Goal: Task Accomplishment & Management: Complete application form

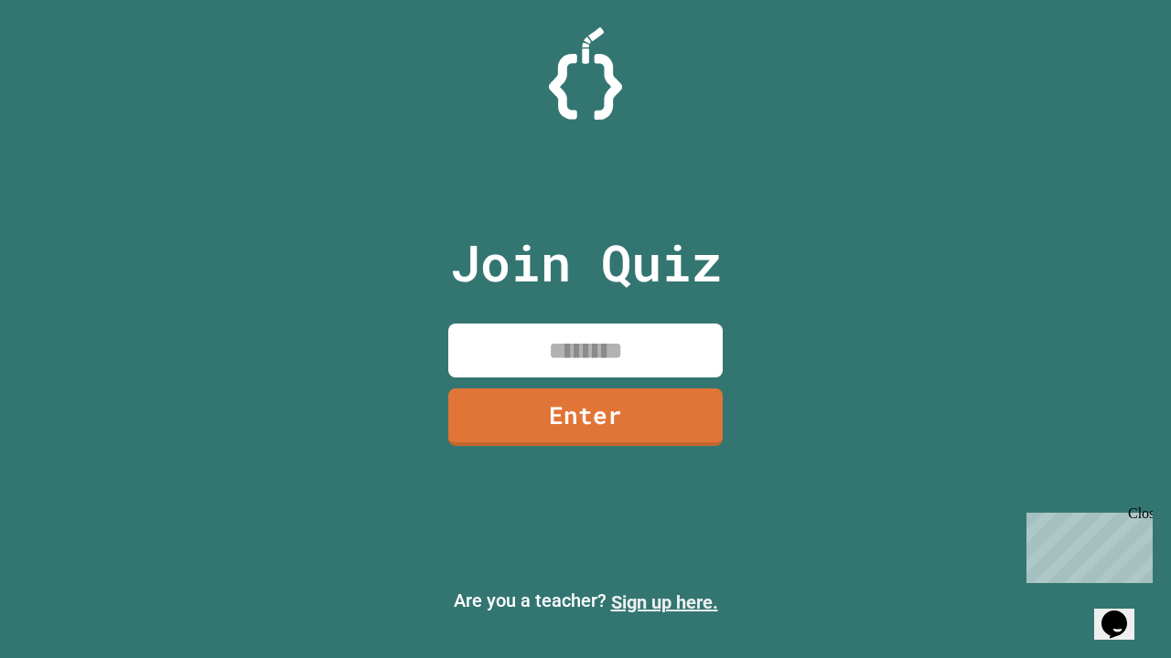
click at [664, 603] on link "Sign up here." at bounding box center [664, 603] width 107 height 22
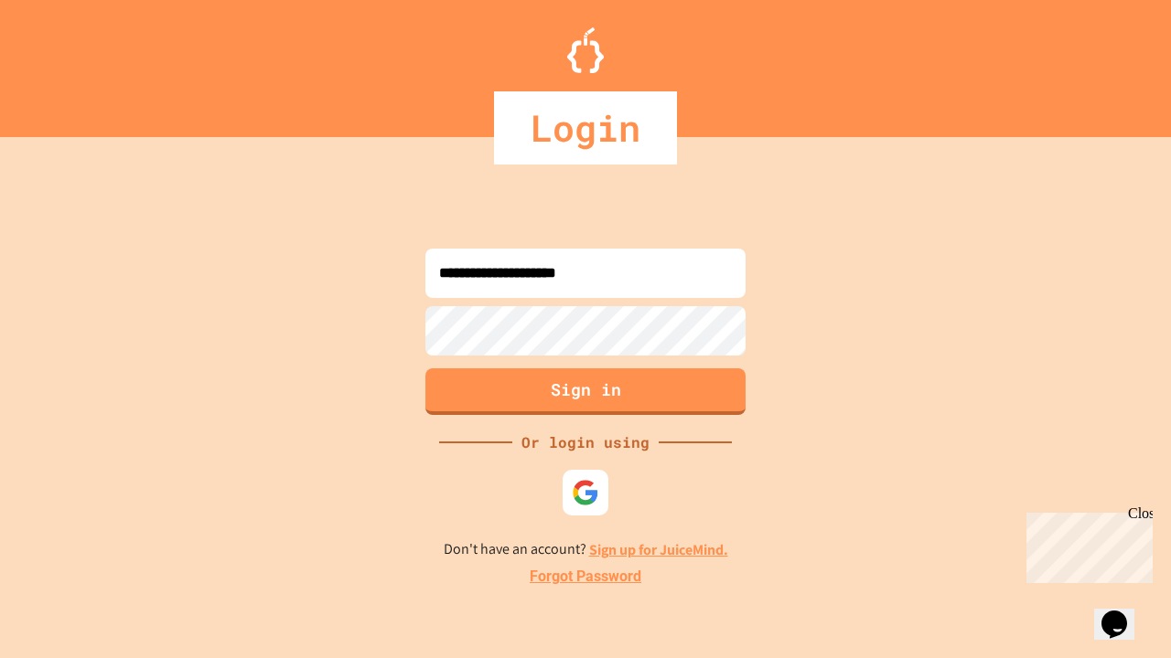
type input "**********"
